Goal: Information Seeking & Learning: Learn about a topic

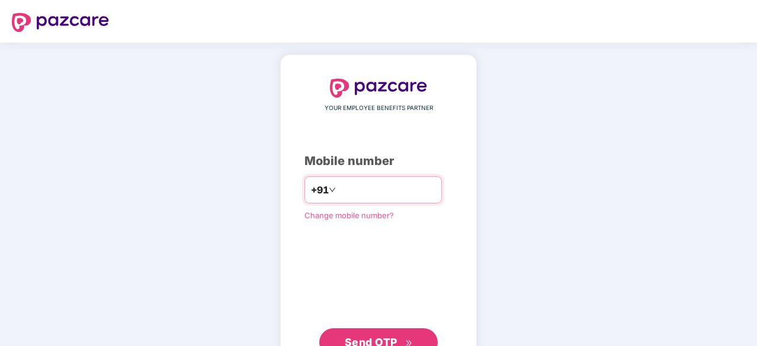
click at [348, 197] on input "number" at bounding box center [386, 190] width 97 height 19
type input "**********"
click at [362, 340] on span "Send OTP" at bounding box center [371, 341] width 53 height 12
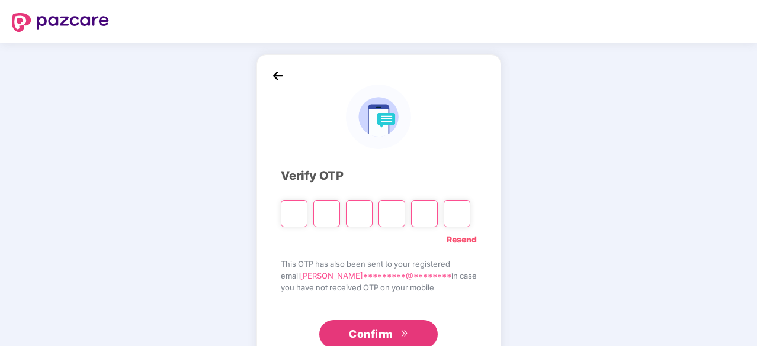
type input "*"
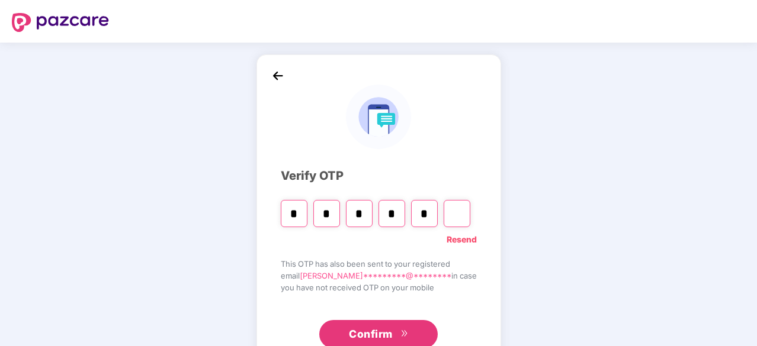
type input "*"
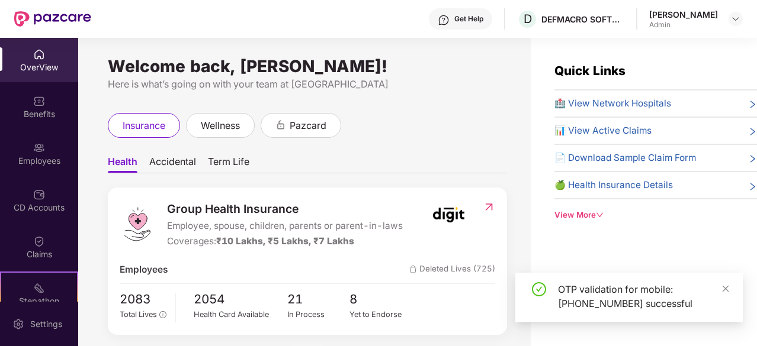
click at [182, 165] on span "Accidental" at bounding box center [172, 164] width 47 height 17
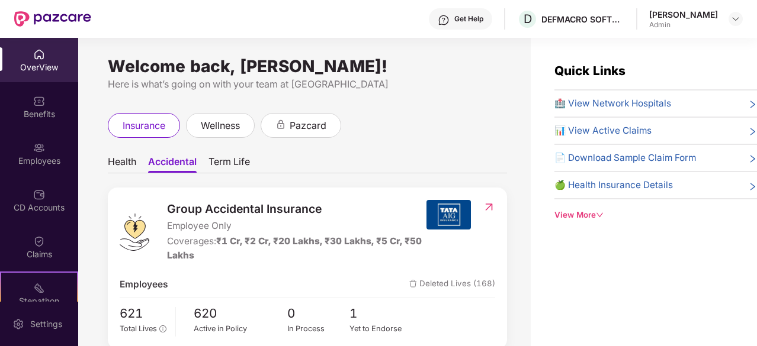
click at [609, 129] on span "📊 View Active Claims" at bounding box center [602, 131] width 97 height 14
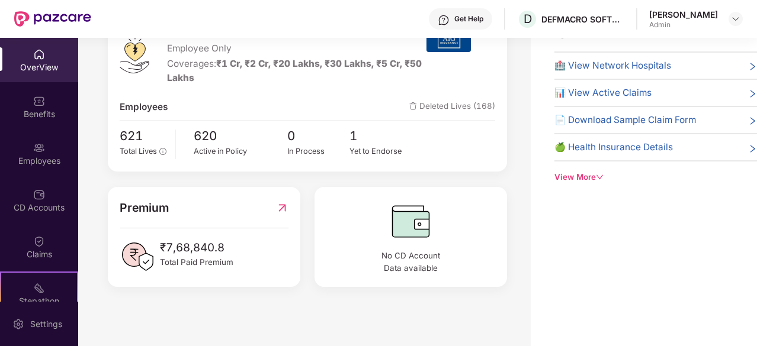
scroll to position [91, 0]
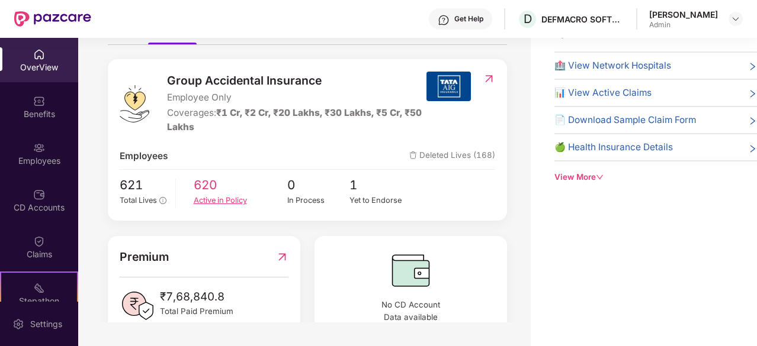
click at [208, 202] on div "Active in Policy" at bounding box center [241, 201] width 94 height 12
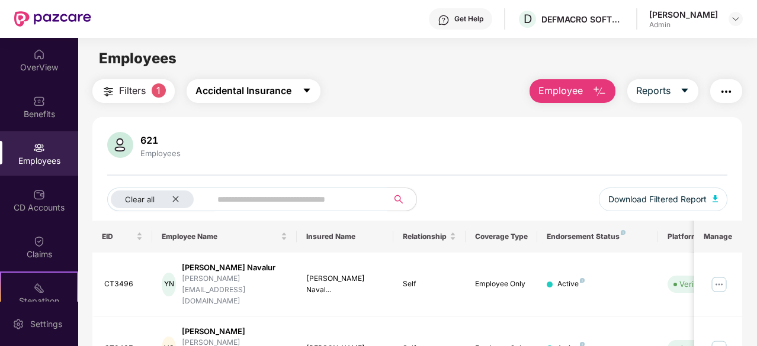
click at [307, 89] on icon "caret-down" at bounding box center [306, 91] width 7 height 4
click at [384, 189] on span at bounding box center [295, 200] width 185 height 24
click at [664, 98] on span "Reports" at bounding box center [653, 90] width 34 height 15
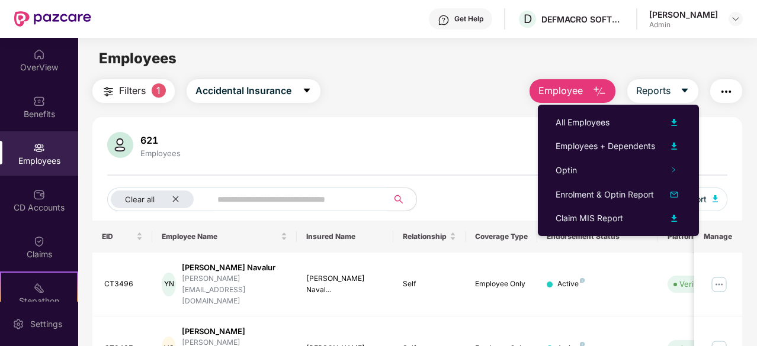
click at [739, 89] on button "button" at bounding box center [726, 91] width 32 height 24
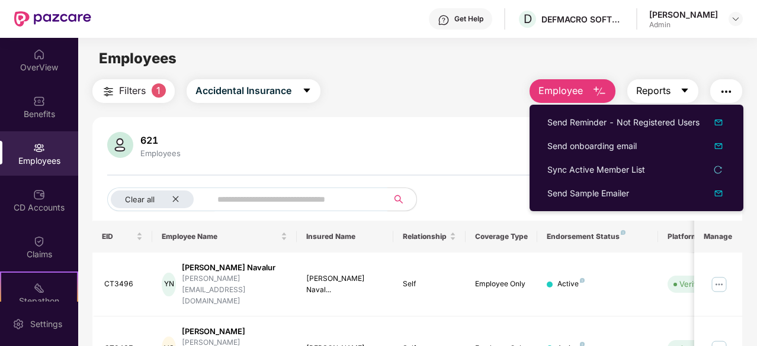
click at [677, 93] on button "Reports" at bounding box center [662, 91] width 71 height 24
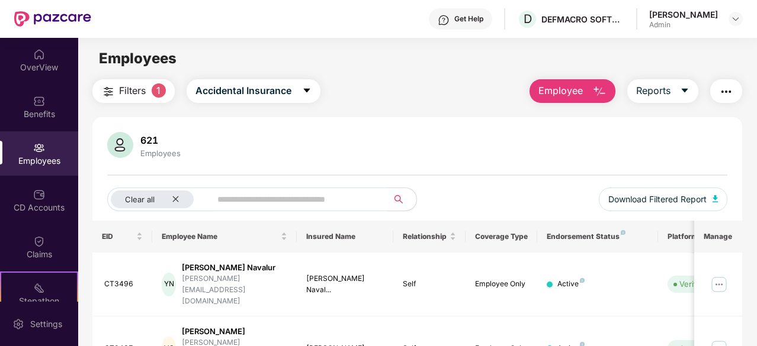
click at [419, 150] on div "621 Employees" at bounding box center [417, 146] width 620 height 28
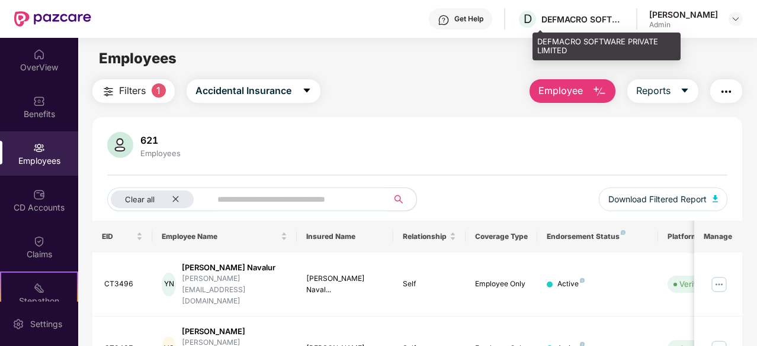
click at [604, 24] on div "DEFMACRO SOFTWARE PRIVATE LIMITED" at bounding box center [582, 19] width 83 height 11
